Goal: Check status

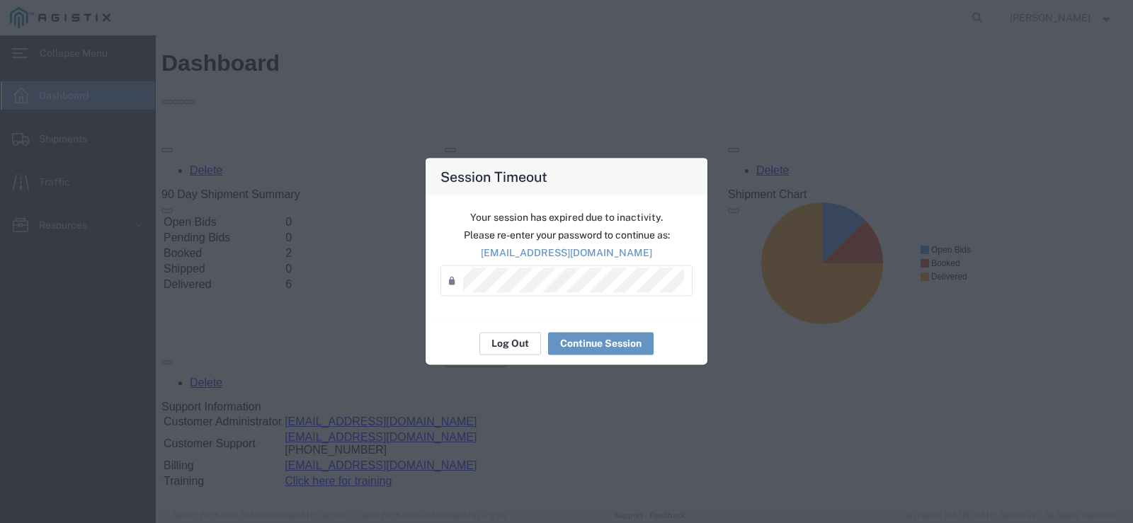
click at [525, 348] on button "Log Out" at bounding box center [510, 343] width 62 height 23
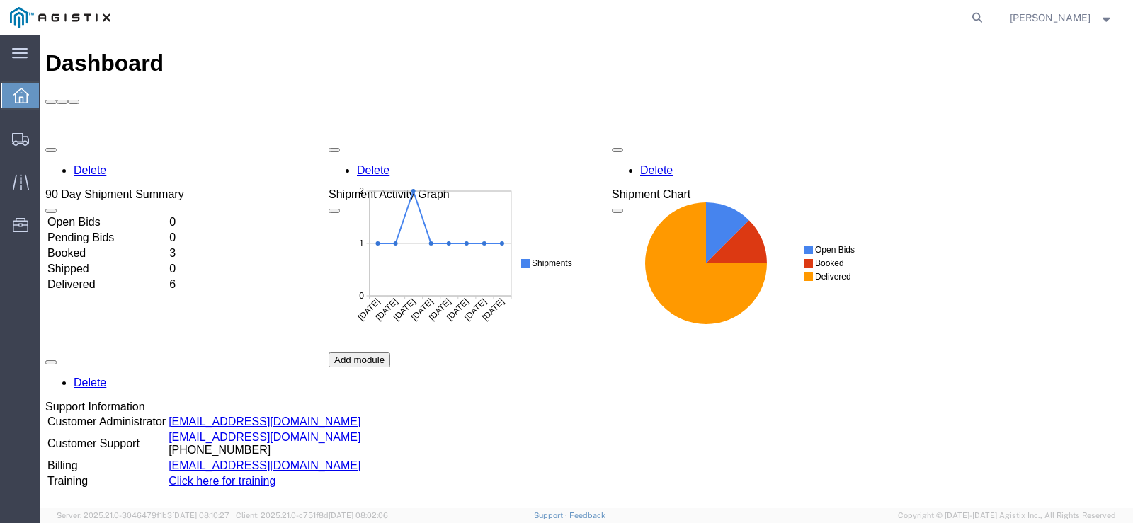
click at [89, 246] on td "Booked" at bounding box center [107, 253] width 120 height 14
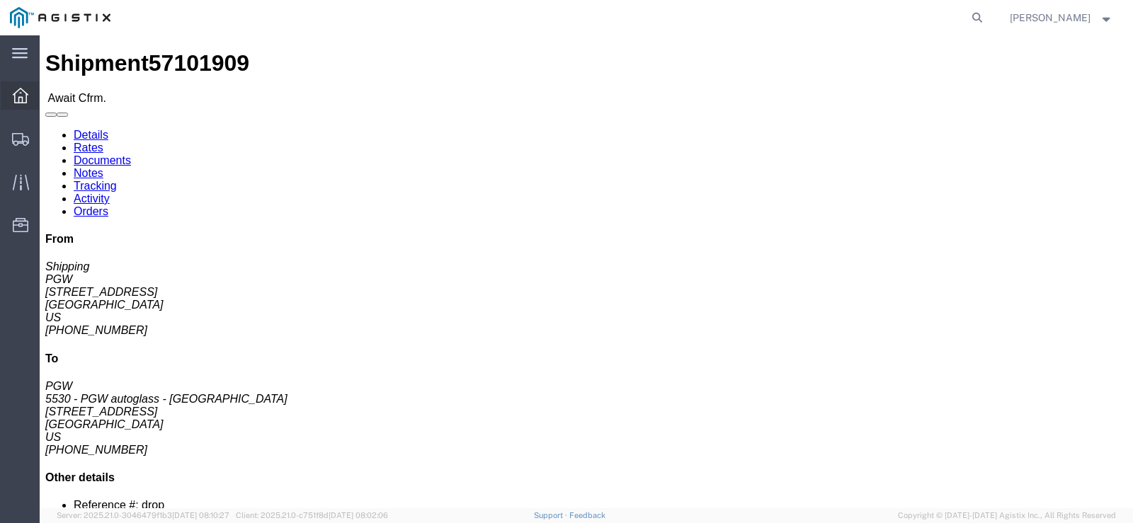
click at [21, 91] on icon at bounding box center [21, 96] width 16 height 16
